Goal: Task Accomplishment & Management: Use online tool/utility

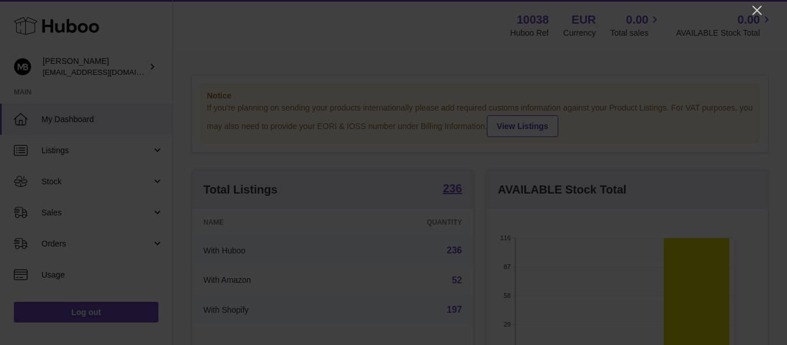
scroll to position [180, 282]
click at [757, 13] on icon "Close" at bounding box center [757, 10] width 14 height 14
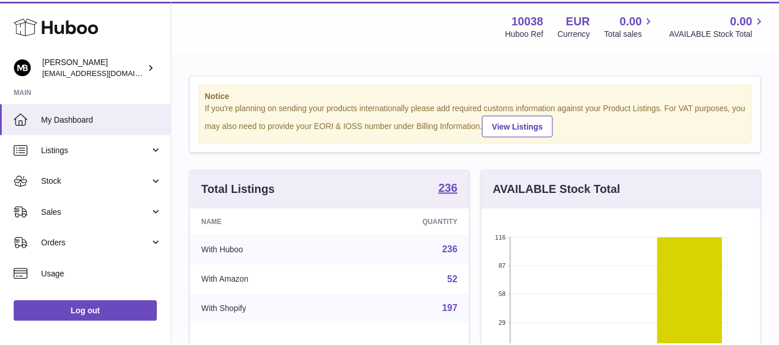
scroll to position [576131, 576033]
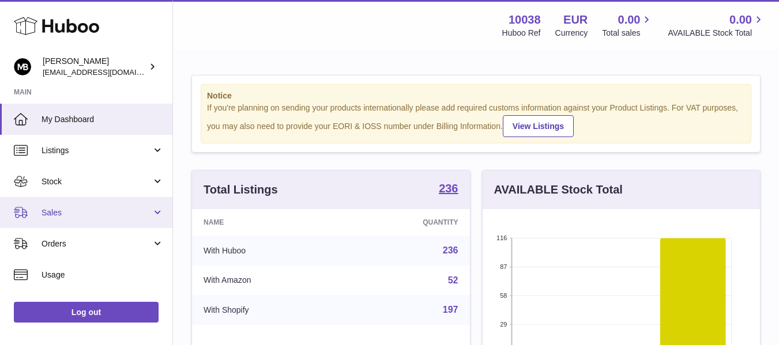
click at [44, 214] on span "Sales" at bounding box center [96, 212] width 110 height 11
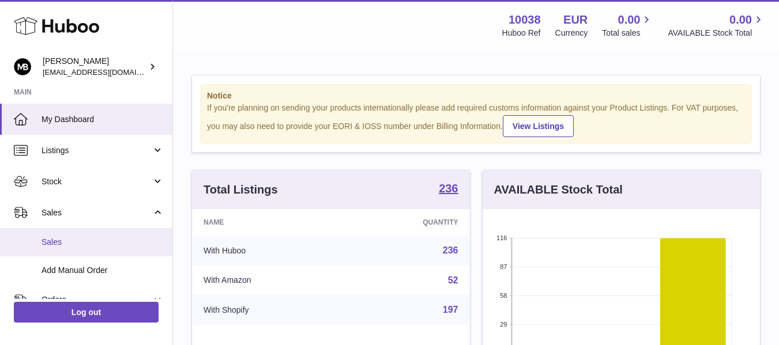
click at [51, 243] on span "Sales" at bounding box center [102, 242] width 122 height 11
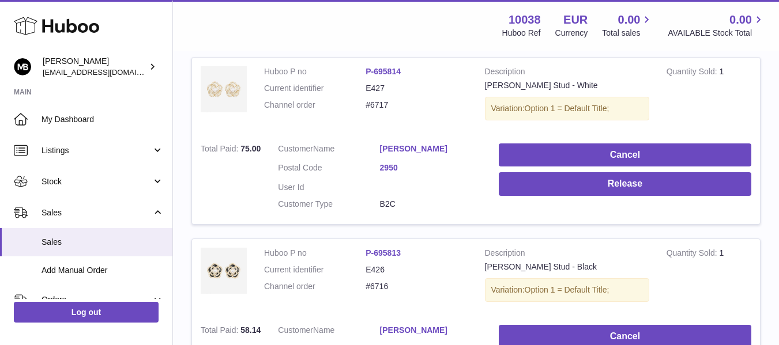
scroll to position [188, 0]
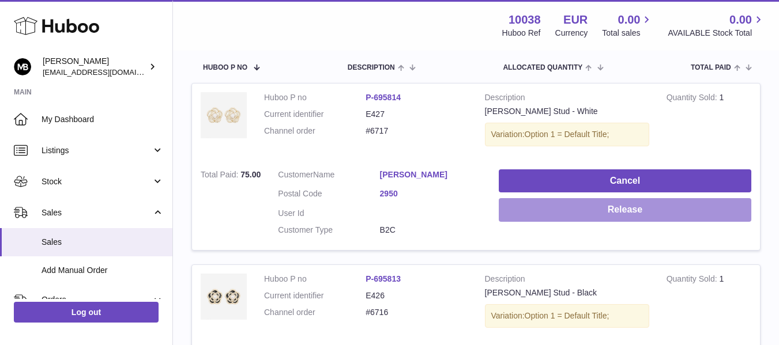
click at [573, 212] on button "Release" at bounding box center [625, 210] width 252 height 24
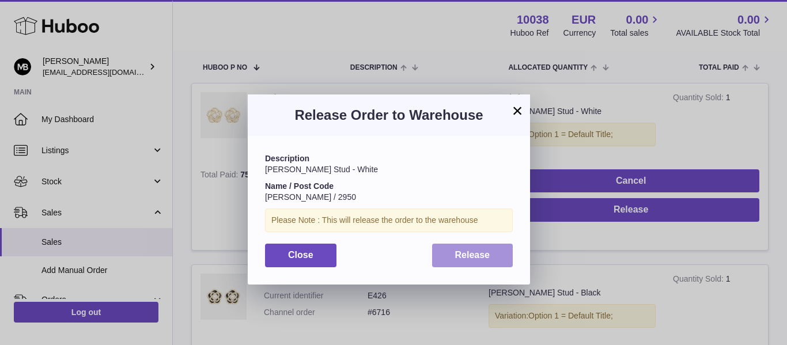
click at [486, 252] on span "Release" at bounding box center [472, 255] width 35 height 10
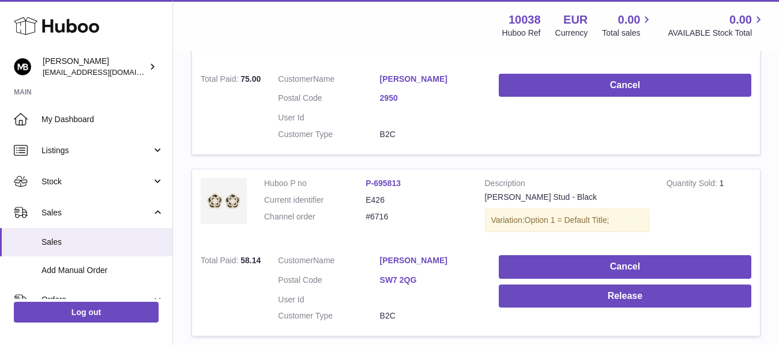
scroll to position [380, 0]
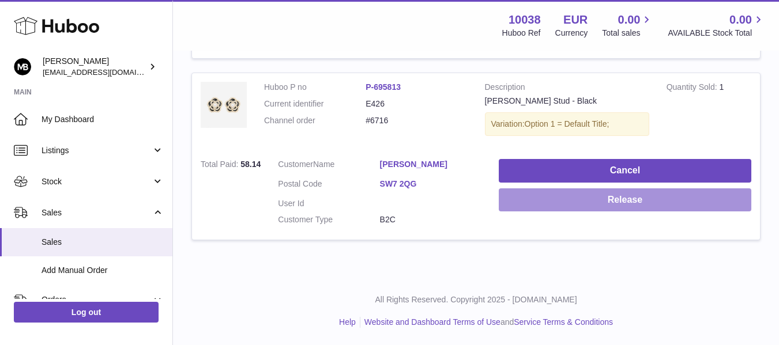
click at [528, 202] on button "Release" at bounding box center [625, 200] width 252 height 24
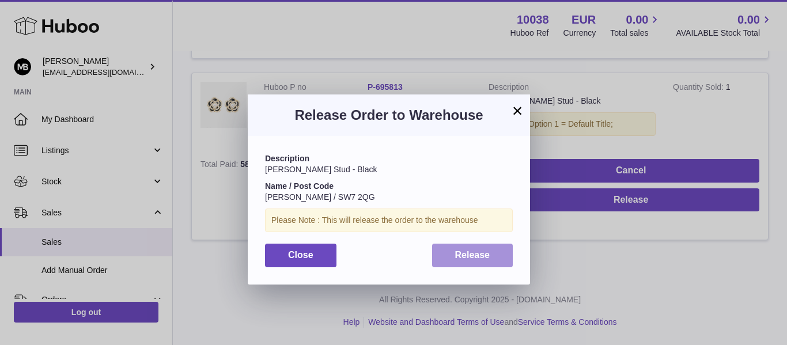
click at [463, 254] on span "Release" at bounding box center [472, 255] width 35 height 10
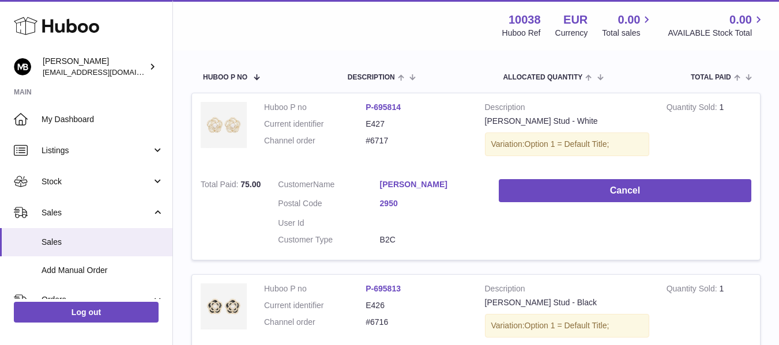
scroll to position [0, 0]
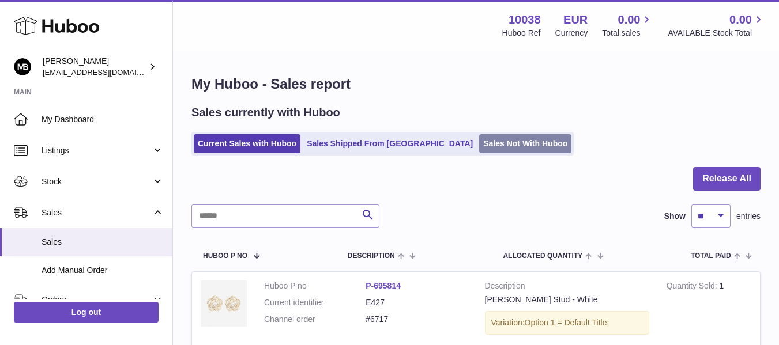
click at [479, 144] on link "Sales Not With Huboo" at bounding box center [525, 143] width 92 height 19
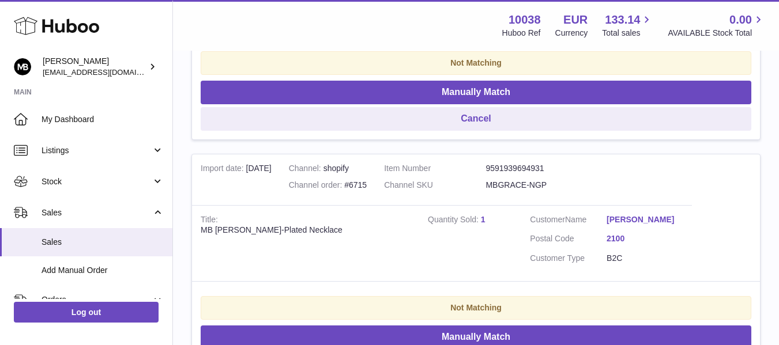
scroll to position [480, 0]
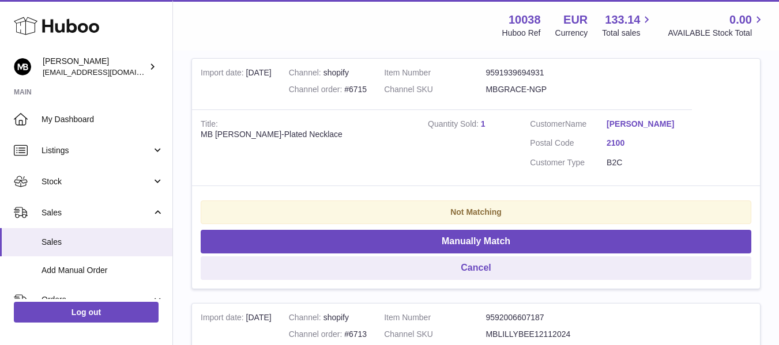
click at [224, 136] on div "MB [PERSON_NAME]-Plated Necklace" at bounding box center [306, 134] width 210 height 11
copy div "Grace"
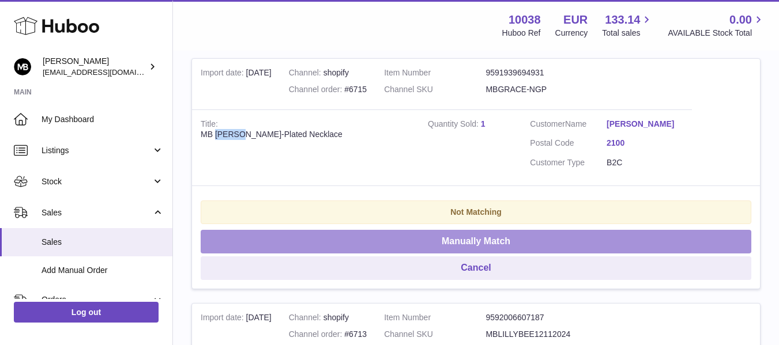
click at [339, 236] on button "Manually Match" at bounding box center [476, 242] width 550 height 24
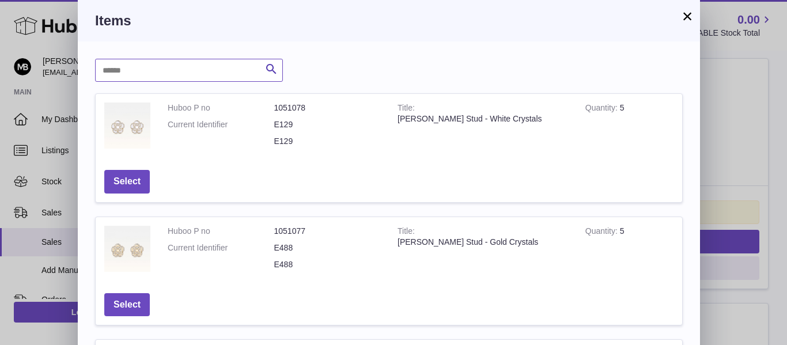
click at [138, 74] on input "text" at bounding box center [189, 70] width 188 height 23
paste input "*****"
type input "*****"
click at [273, 70] on icon "submit" at bounding box center [272, 69] width 14 height 14
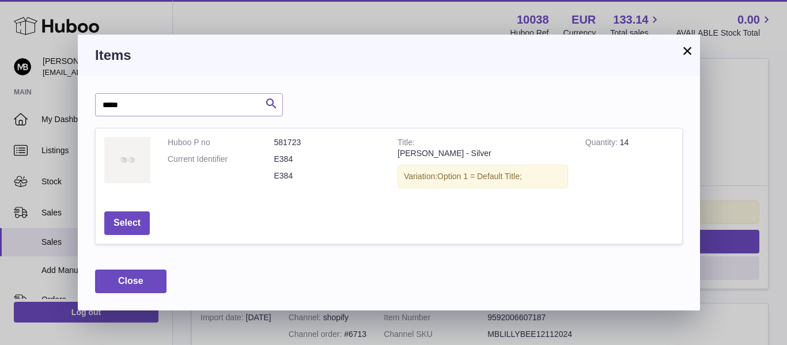
click at [384, 157] on td "Huboo P no 581723 Current Identifier E384 E384" at bounding box center [274, 166] width 230 height 74
click at [174, 105] on input "*****" at bounding box center [189, 104] width 188 height 23
click at [688, 58] on button "×" at bounding box center [688, 51] width 14 height 14
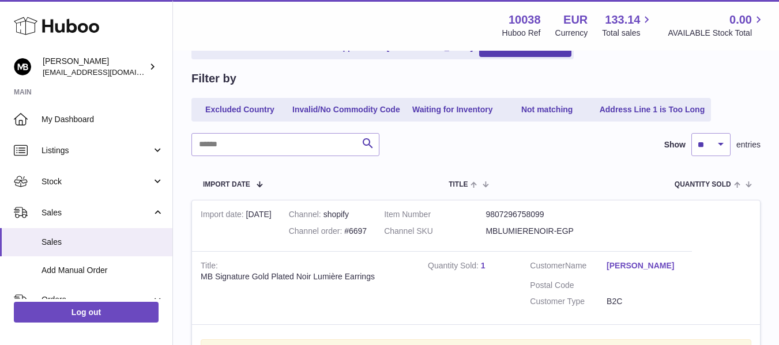
scroll to position [0, 0]
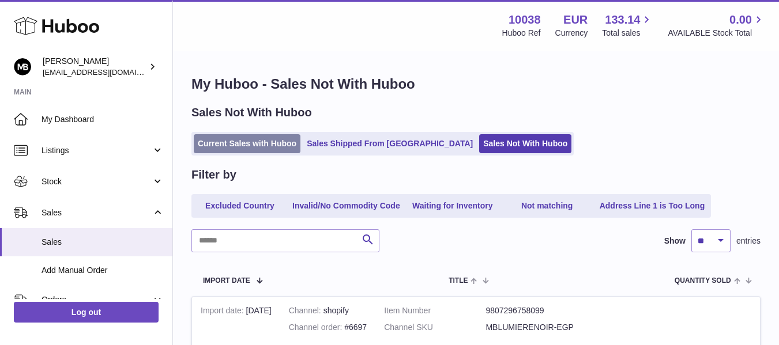
click at [224, 141] on link "Current Sales with Huboo" at bounding box center [247, 143] width 107 height 19
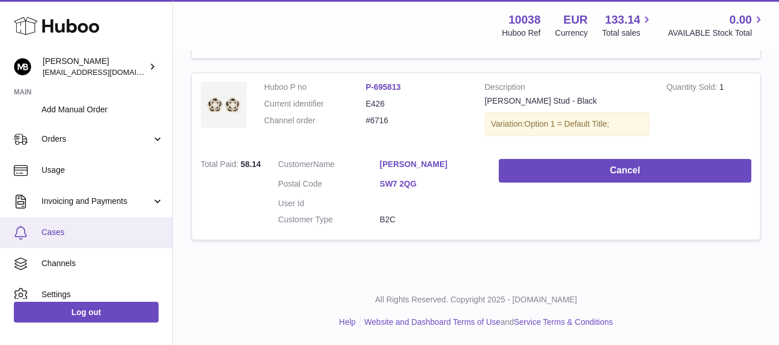
scroll to position [203, 0]
